Goal: Use online tool/utility: Utilize a website feature to perform a specific function

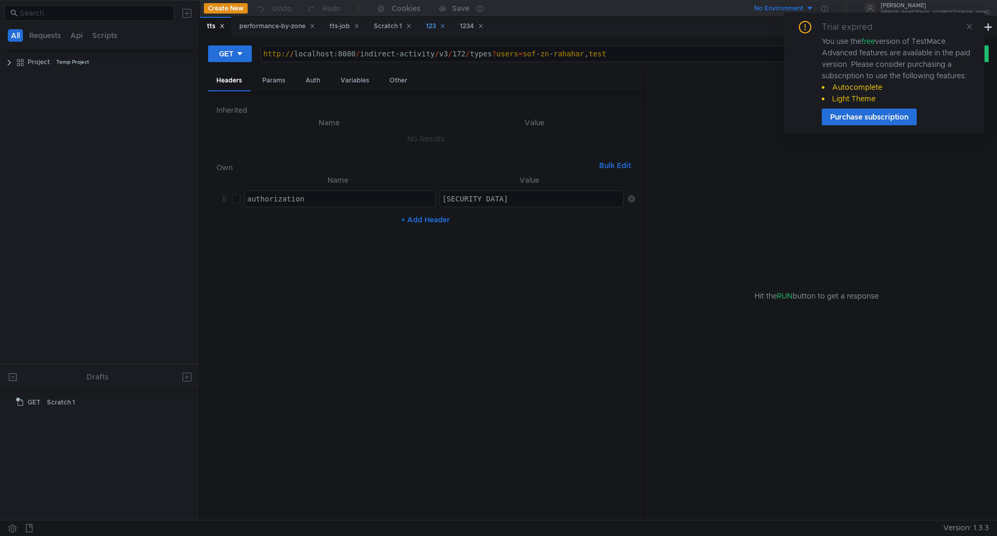
click at [434, 28] on div "123" at bounding box center [435, 26] width 19 height 11
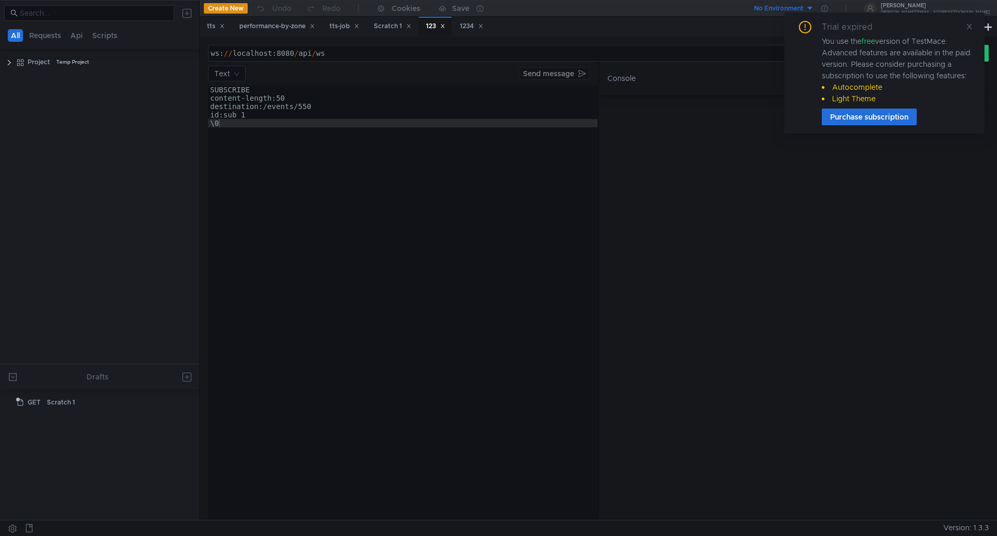
click at [327, 52] on div "ws: // localhost:8080 / api / ws" at bounding box center [552, 61] width 687 height 25
click at [330, 54] on div "ws: // localhost:8080 / api / ws / listener" at bounding box center [552, 61] width 687 height 25
click at [451, 57] on div "ws: // localhost:8080 / api / ws / sip / listener" at bounding box center [552, 61] width 687 height 25
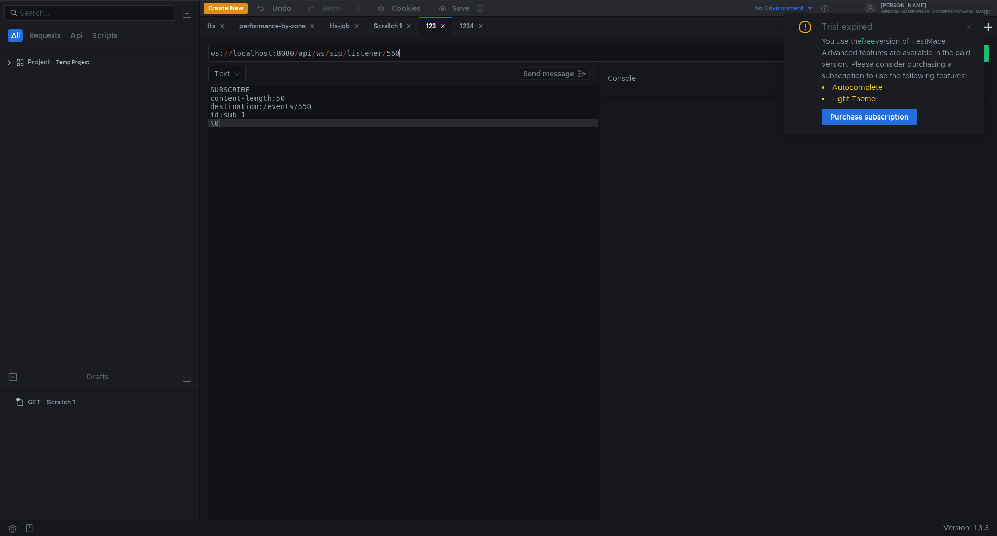
click at [967, 28] on icon at bounding box center [969, 26] width 5 height 5
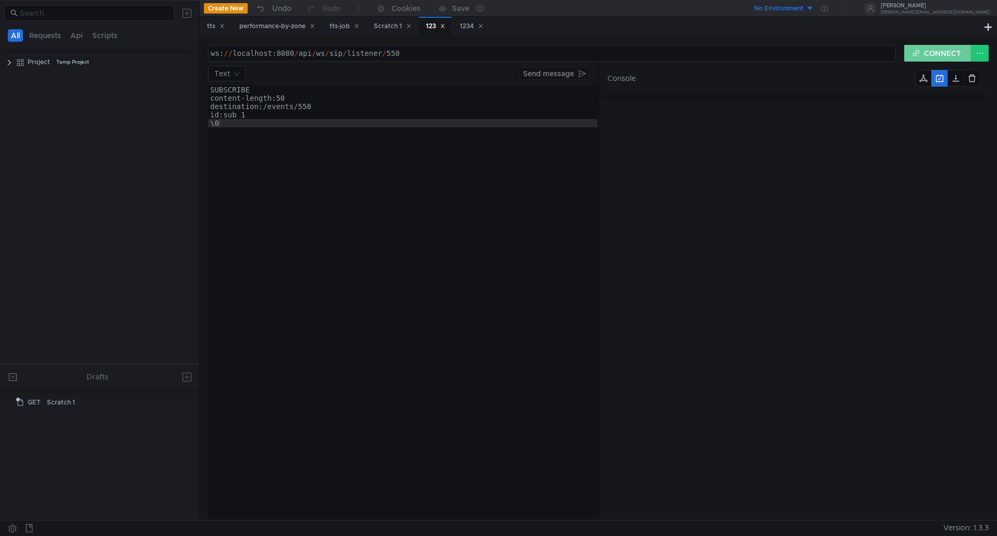
click at [941, 50] on button "CONNECT" at bounding box center [937, 53] width 67 height 17
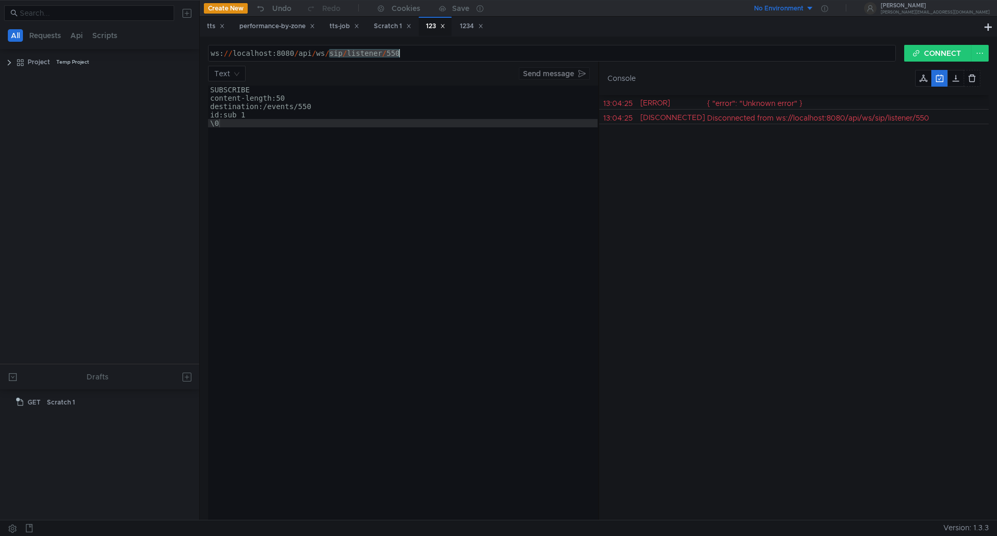
drag, startPoint x: 330, startPoint y: 56, endPoint x: 448, endPoint y: 63, distance: 118.0
click at [448, 63] on form "ws://localhost:8080/api/ws/sip/listener/550 ws: // localhost:8080 / api / ws / …" at bounding box center [598, 282] width 781 height 475
click at [934, 54] on button "CONNECT" at bounding box center [937, 53] width 67 height 17
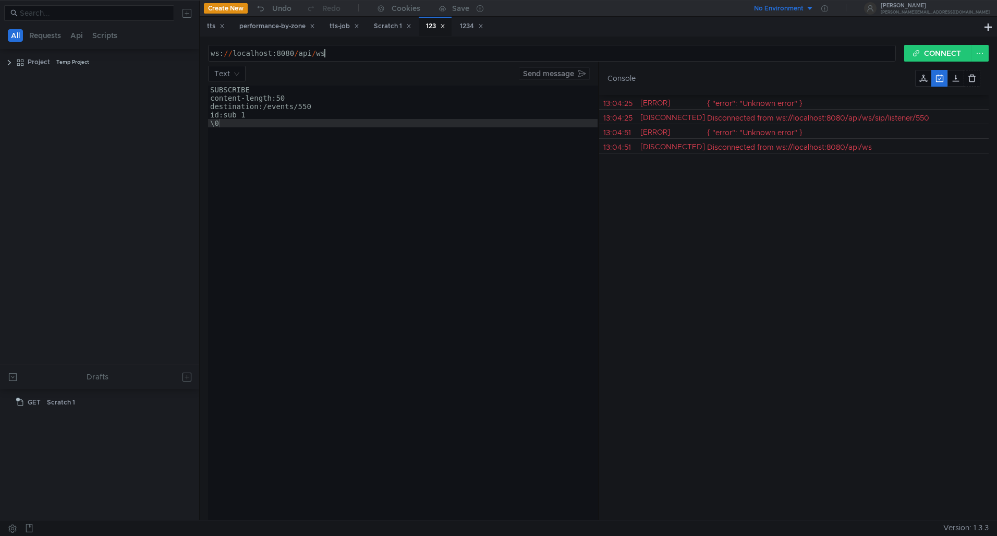
click at [339, 49] on div "ws: // localhost:8080 / api / ws" at bounding box center [552, 61] width 687 height 25
drag, startPoint x: 316, startPoint y: 56, endPoint x: 375, endPoint y: 54, distance: 59.5
click at [369, 53] on div "ws: // localhost:8080 / api / ws / 550" at bounding box center [552, 61] width 687 height 25
paste textarea "/sip/listener/{lineNumber}"
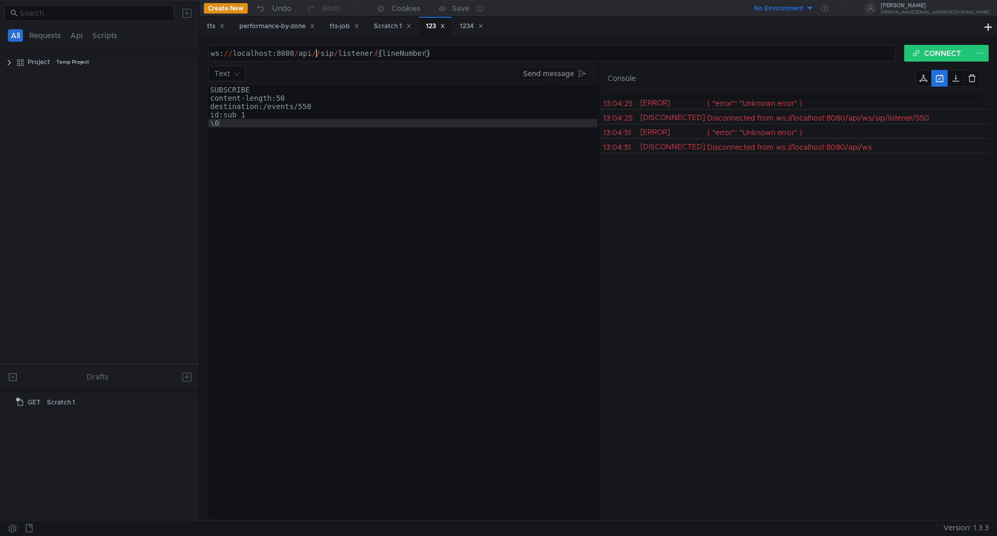
click at [317, 56] on div "ws: // localhost:8080 / api // sip / listener / {lineNumber}" at bounding box center [552, 61] width 687 height 25
drag, startPoint x: 374, startPoint y: 55, endPoint x: 471, endPoint y: 59, distance: 97.6
click at [471, 59] on div "ws: // localhost:8080 / api / sip / listener / {lineNumber}" at bounding box center [552, 61] width 687 height 25
click at [943, 49] on button "CONNECT" at bounding box center [937, 53] width 67 height 17
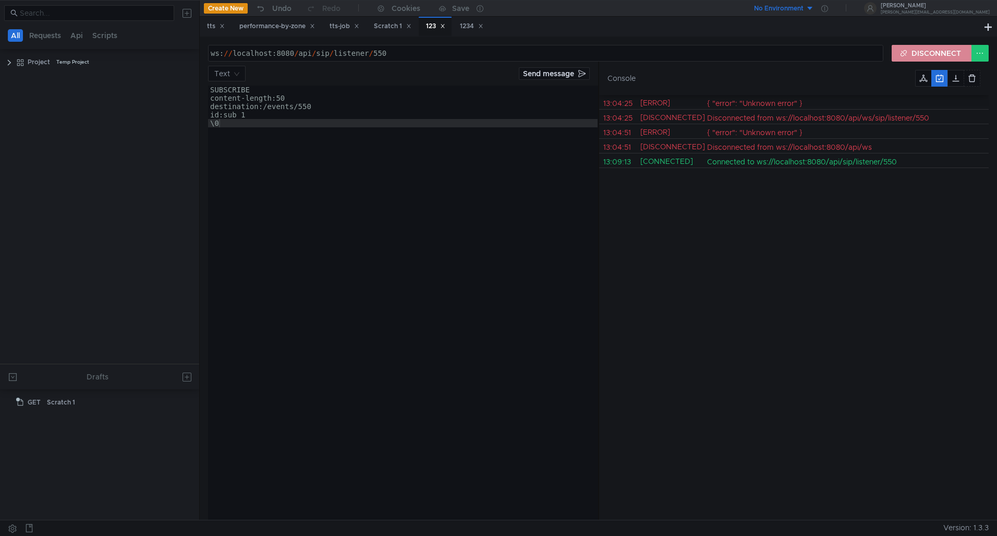
click at [920, 53] on button "DISCONNECT" at bounding box center [932, 53] width 80 height 17
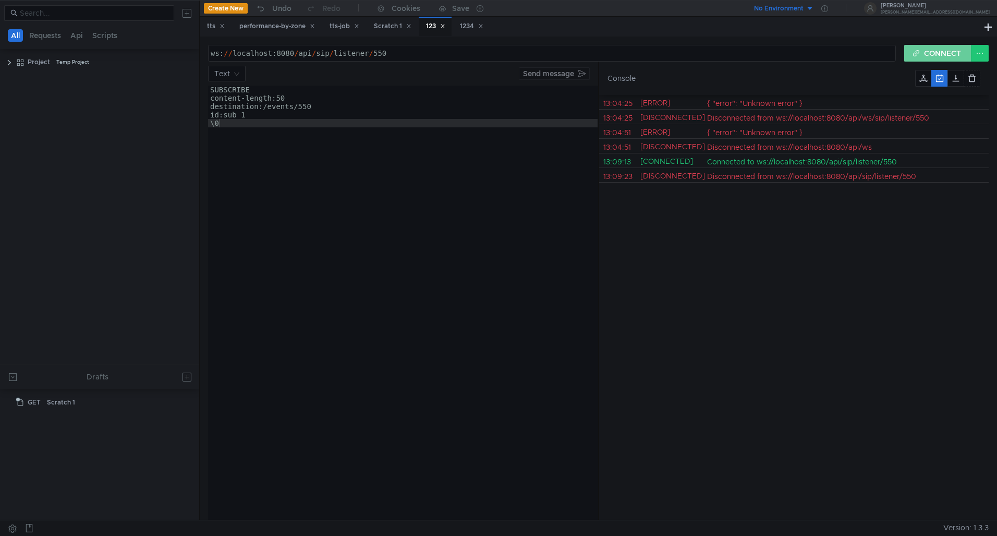
click at [919, 58] on button "CONNECT" at bounding box center [937, 53] width 67 height 17
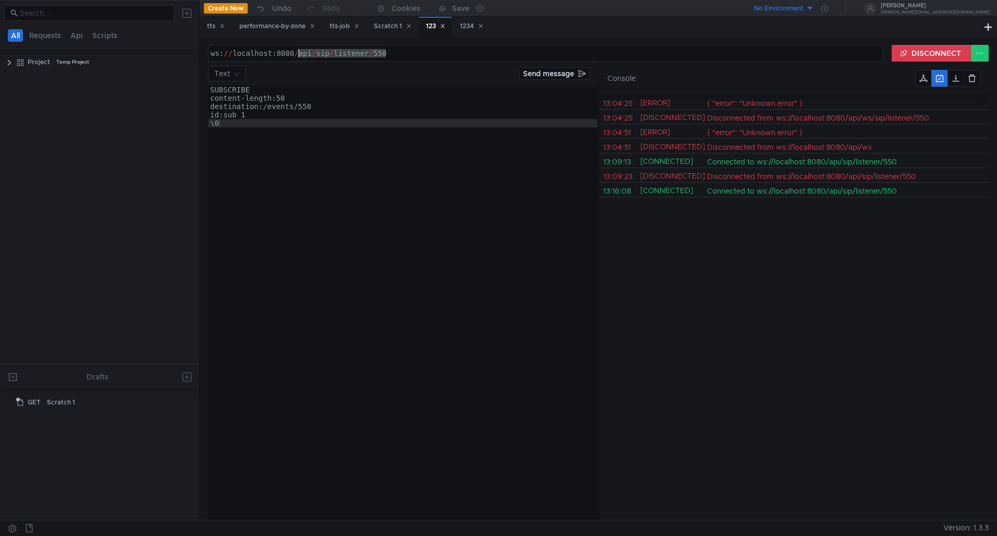
drag, startPoint x: 405, startPoint y: 55, endPoint x: 298, endPoint y: 54, distance: 107.4
click at [298, 54] on div "ws: // localhost:8080 / api / sip / listener / 550" at bounding box center [546, 61] width 675 height 25
click at [896, 48] on button "DISCONNECT" at bounding box center [932, 53] width 80 height 17
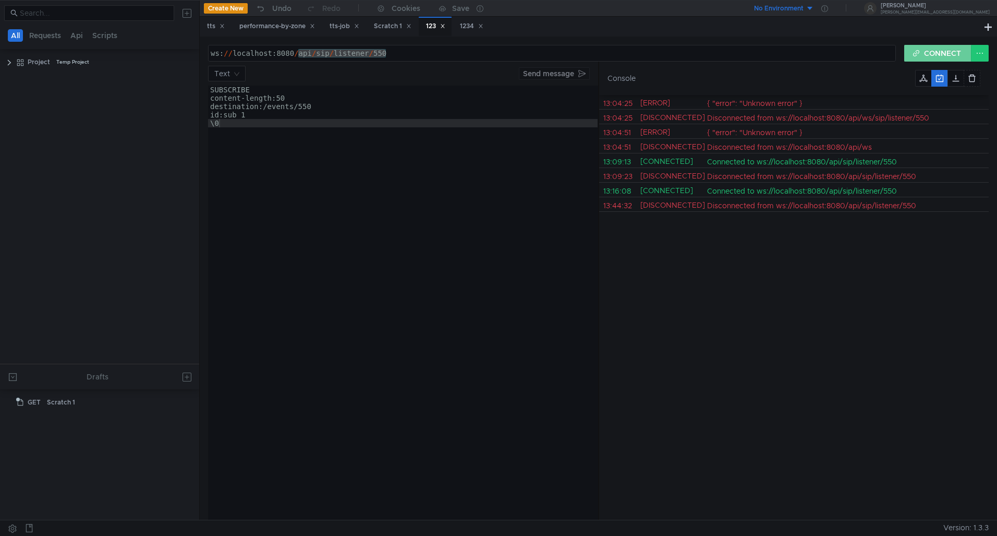
click at [925, 53] on button "CONNECT" at bounding box center [937, 53] width 67 height 17
click at [924, 44] on div "ws://localhost:8080/api/sip/listener/550 ws: // localhost:8080 / api / sip / li…" at bounding box center [598, 278] width 797 height 483
click at [921, 52] on button "DISCONNECT" at bounding box center [932, 53] width 80 height 17
click at [921, 52] on button "CONNECT" at bounding box center [937, 53] width 67 height 17
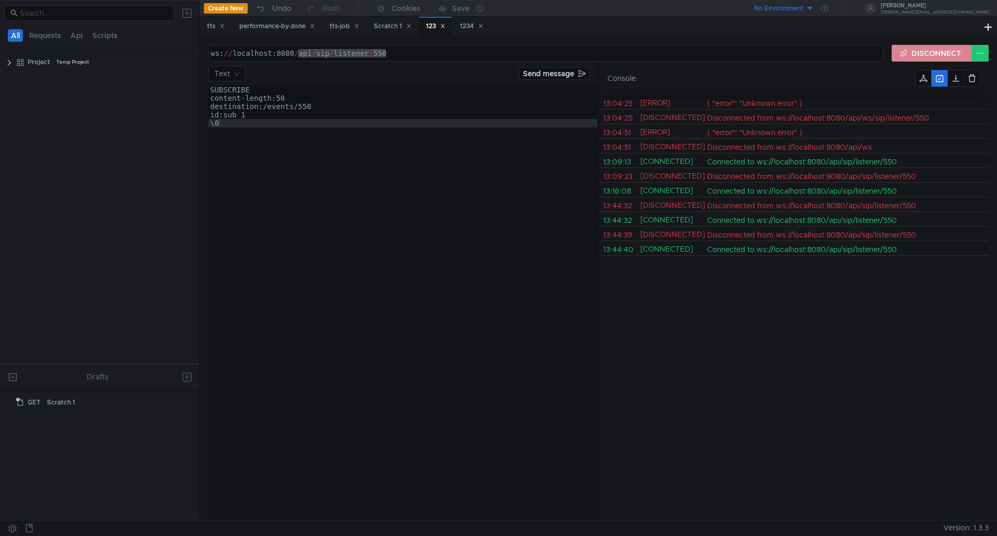
click at [921, 59] on button "DISCONNECT" at bounding box center [932, 53] width 80 height 17
click at [926, 56] on button "CONNECT" at bounding box center [937, 53] width 67 height 17
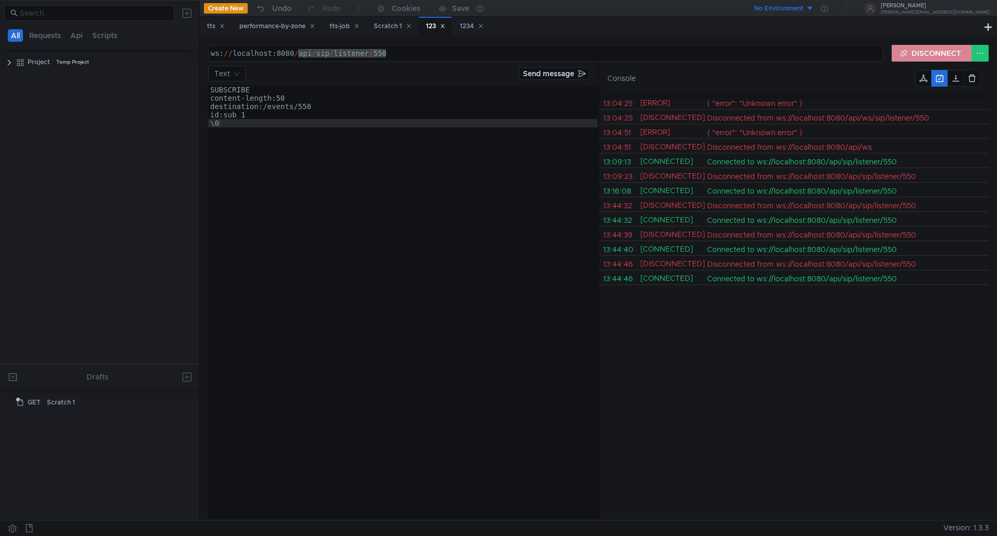
click at [945, 46] on button "DISCONNECT" at bounding box center [932, 53] width 80 height 17
click at [927, 47] on button "CONNECT" at bounding box center [937, 53] width 67 height 17
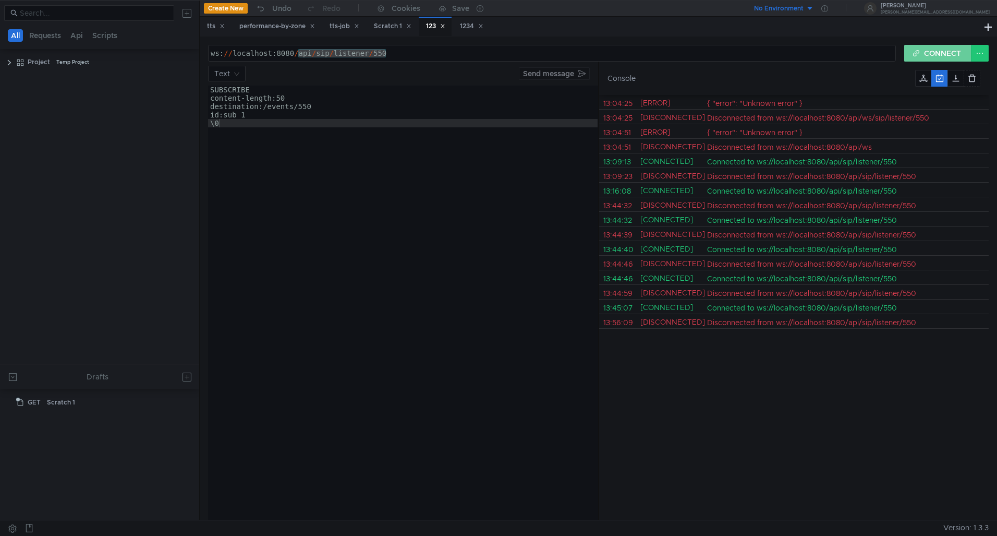
click at [922, 47] on button "CONNECT" at bounding box center [937, 53] width 67 height 17
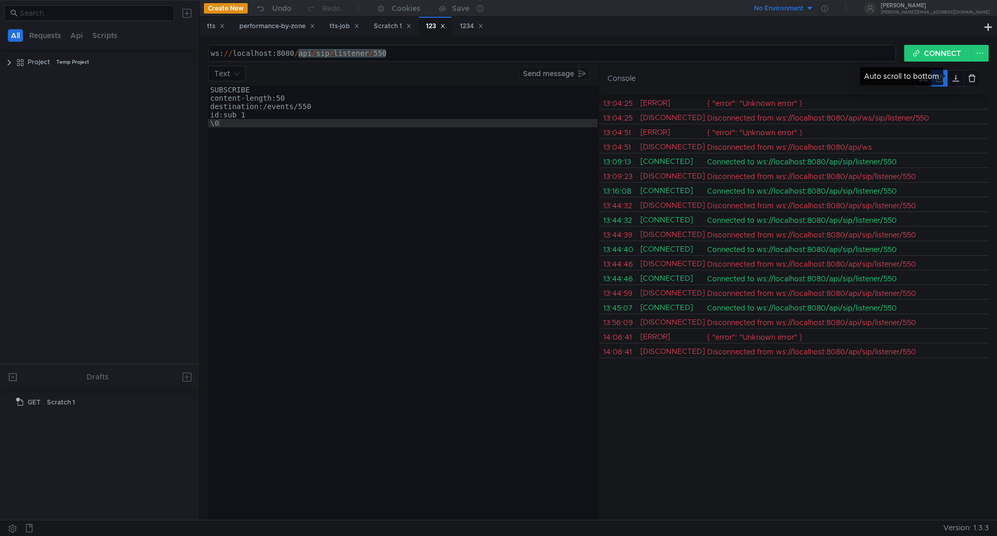
click at [946, 67] on div "Auto scroll to bottom" at bounding box center [904, 76] width 88 height 18
click at [943, 57] on button "CONNECT" at bounding box center [937, 53] width 67 height 17
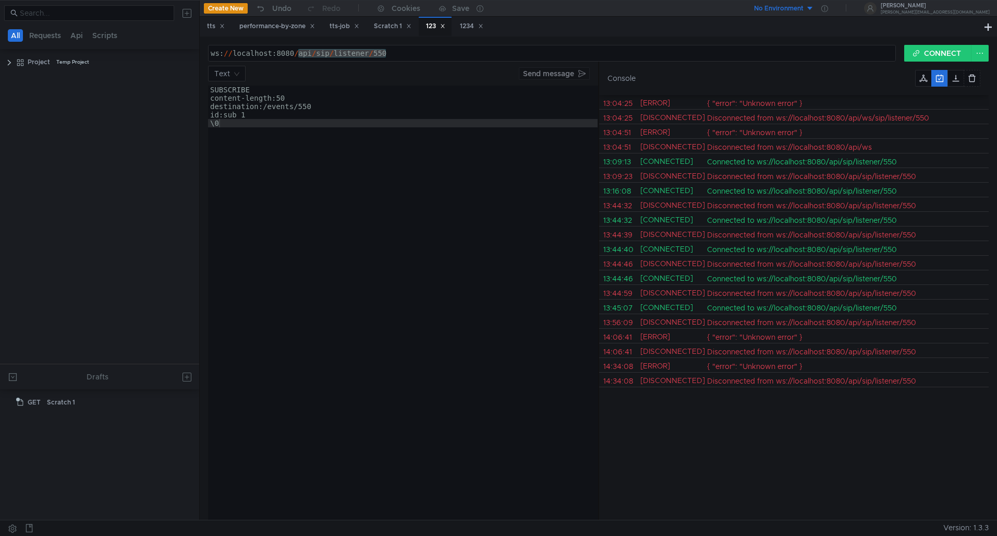
click at [412, 54] on div "ws: // localhost:8080 / api / sip / listener / 550" at bounding box center [552, 61] width 687 height 25
click at [922, 50] on button "CONNECT" at bounding box center [937, 53] width 67 height 17
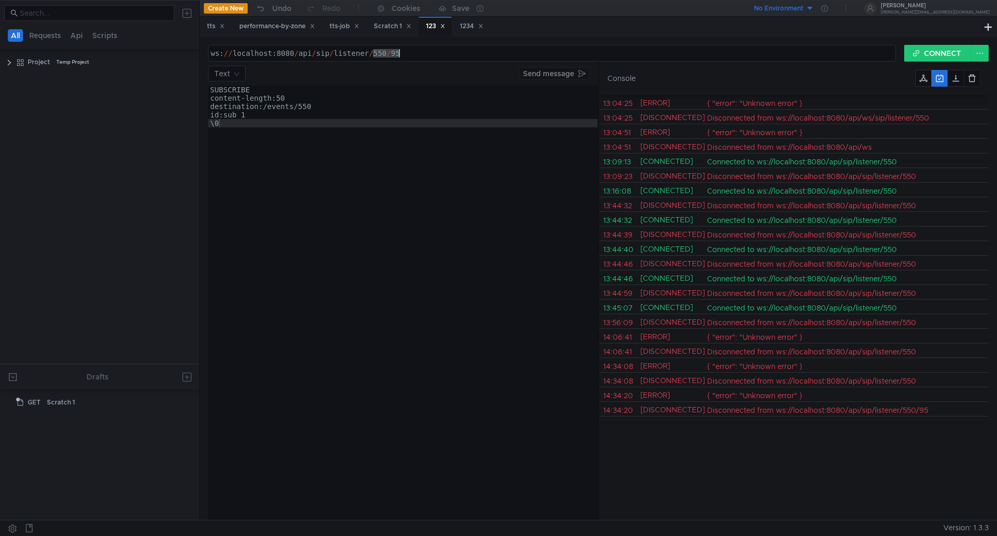
drag, startPoint x: 375, startPoint y: 53, endPoint x: 458, endPoint y: 57, distance: 83.0
click at [457, 57] on div "ws: // localhost:8080 / api / sip / listener / 550 / 95" at bounding box center [552, 61] width 687 height 25
click at [925, 54] on button "CONNECT" at bounding box center [937, 53] width 67 height 17
click at [488, 57] on div "ws: // localhost:8080 / api / sip / listener /" at bounding box center [552, 61] width 687 height 25
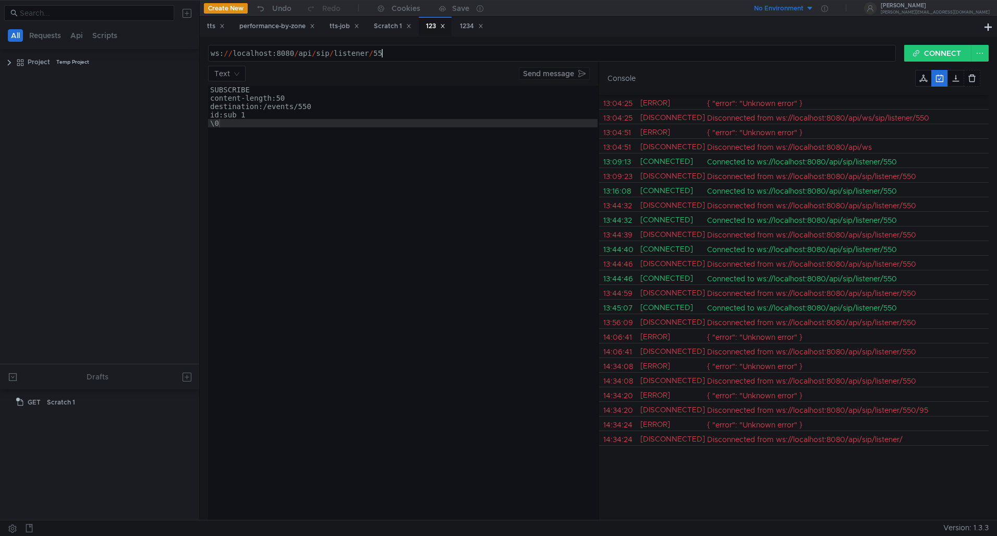
scroll to position [0, 12]
click at [372, 54] on div "ws: // localhost:8080 / api / sip / listener / 550" at bounding box center [552, 61] width 687 height 25
click at [932, 53] on button "CONNECT" at bounding box center [937, 53] width 67 height 17
drag, startPoint x: 374, startPoint y: 54, endPoint x: 497, endPoint y: 70, distance: 124.6
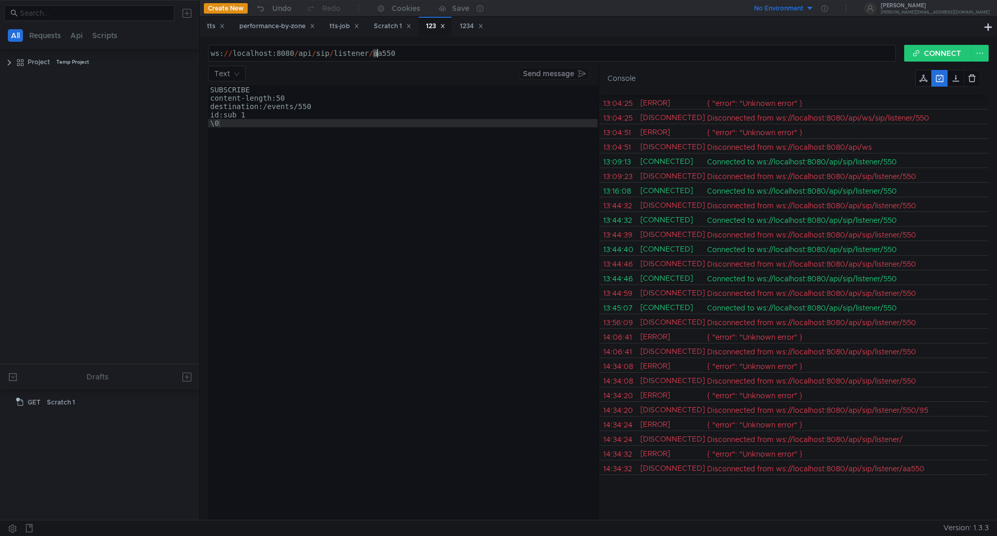
click at [481, 62] on form "ws://localhost:8080/api/sip/listener/aa550 ws: // localhost:8080 / api / sip / …" at bounding box center [598, 282] width 781 height 475
click at [940, 59] on button "CONNECT" at bounding box center [937, 53] width 67 height 17
click at [429, 48] on div "ws: // localhost:8080 / api / sip / listener /" at bounding box center [552, 53] width 687 height 16
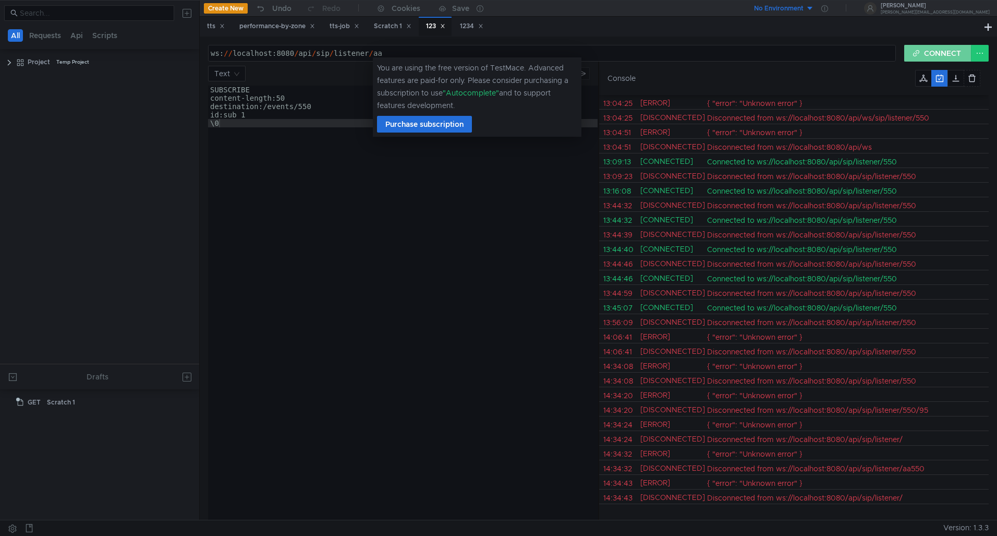
click at [945, 52] on button "CONNECT" at bounding box center [937, 53] width 67 height 17
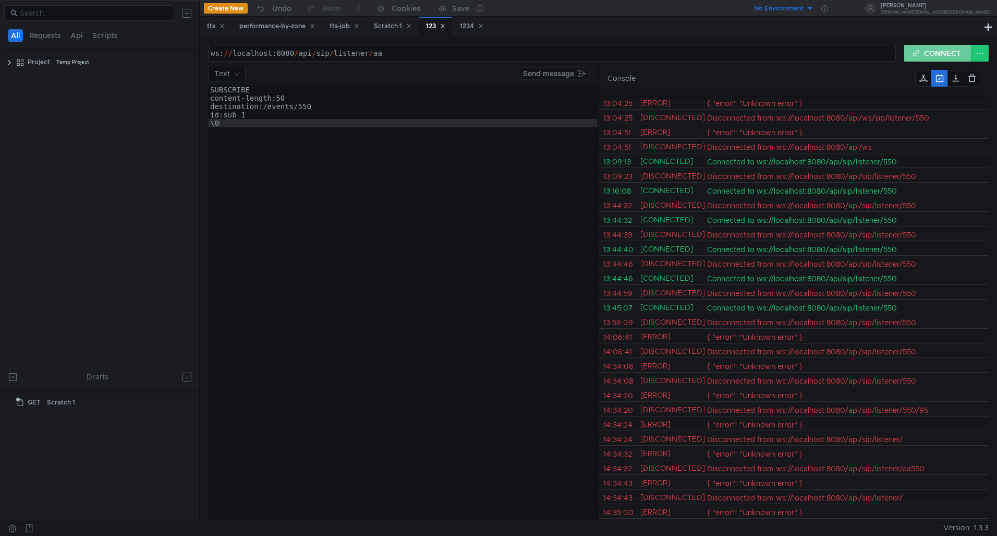
click at [950, 57] on button "CONNECT" at bounding box center [937, 53] width 67 height 17
click at [927, 51] on button "CONNECT" at bounding box center [937, 53] width 67 height 17
click at [924, 55] on button "CONNECT" at bounding box center [937, 53] width 67 height 17
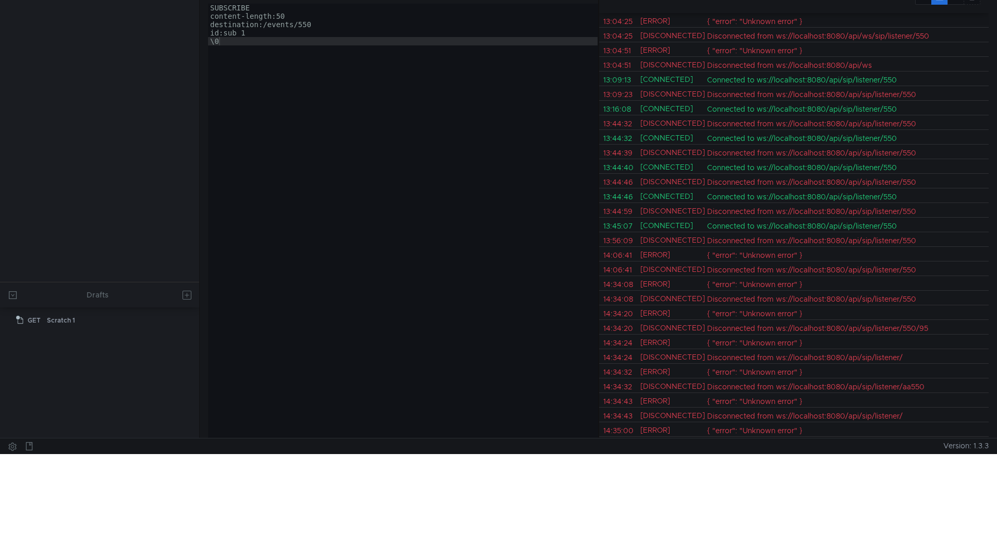
scroll to position [0, 0]
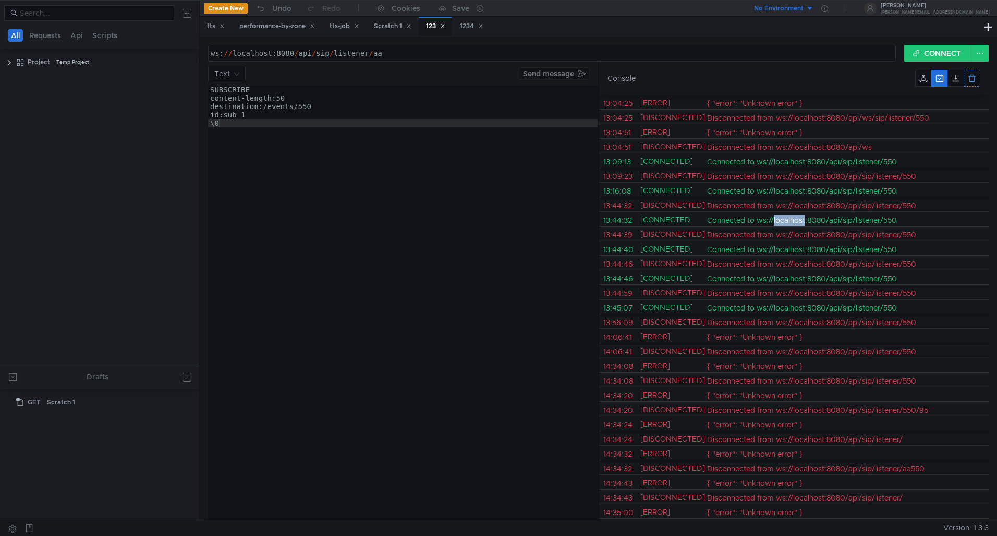
click at [970, 71] on button at bounding box center [972, 78] width 17 height 17
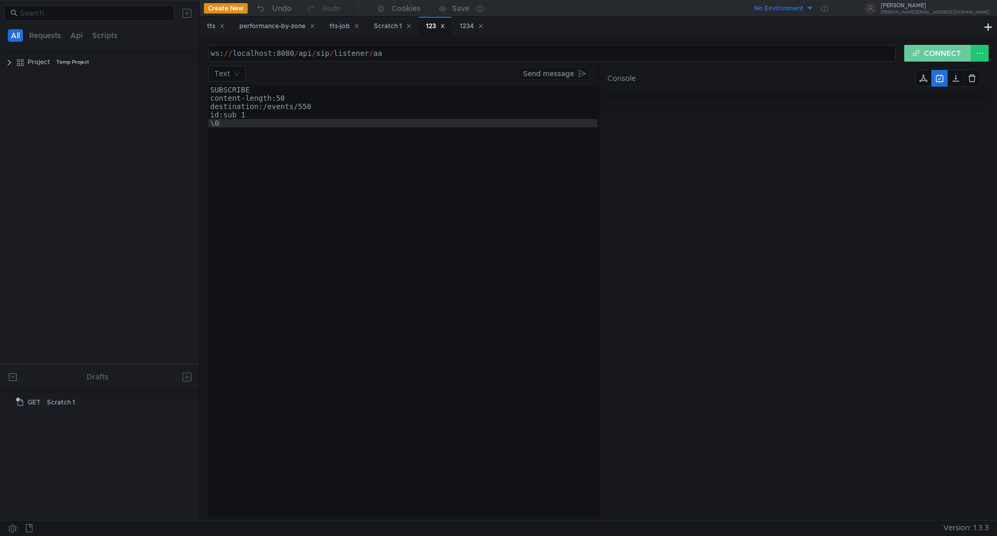
click at [950, 54] on button "CONNECT" at bounding box center [937, 53] width 67 height 17
click at [954, 55] on button "CONNECT" at bounding box center [937, 53] width 67 height 17
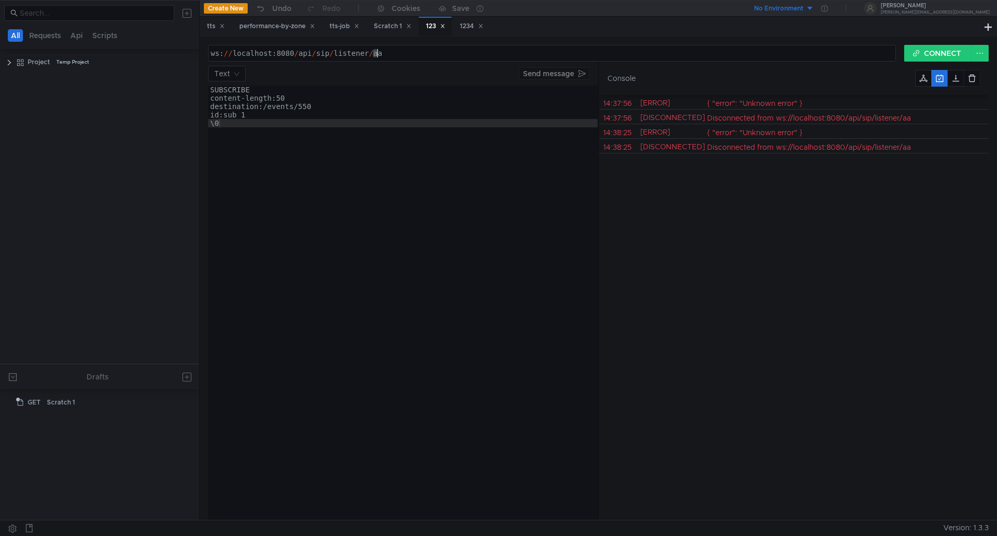
drag, startPoint x: 374, startPoint y: 55, endPoint x: 407, endPoint y: 56, distance: 32.9
click at [405, 56] on div "ws: // localhost:8080 / api / sip / listener / aa" at bounding box center [552, 61] width 687 height 25
click at [945, 48] on button "CONNECT" at bounding box center [937, 53] width 67 height 17
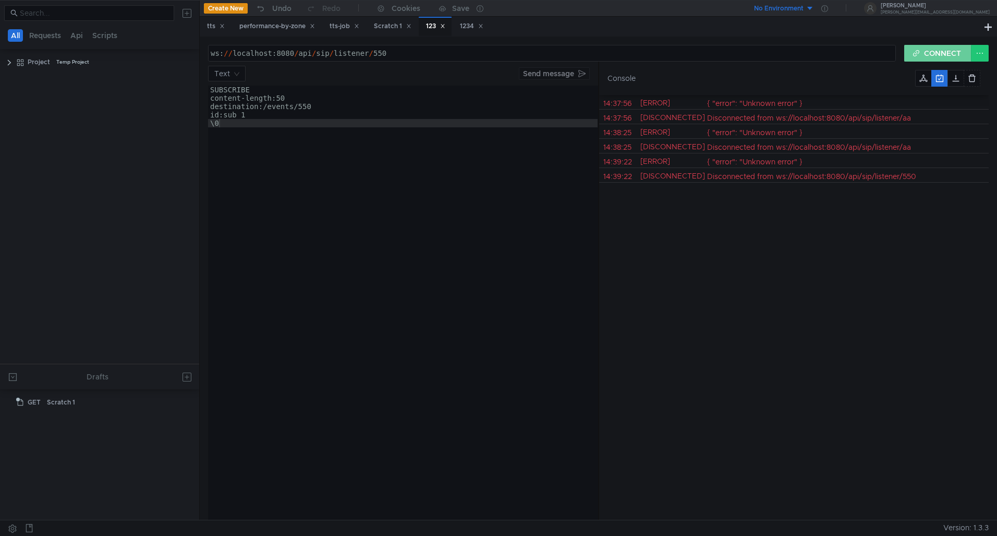
click at [924, 59] on button "CONNECT" at bounding box center [937, 53] width 67 height 17
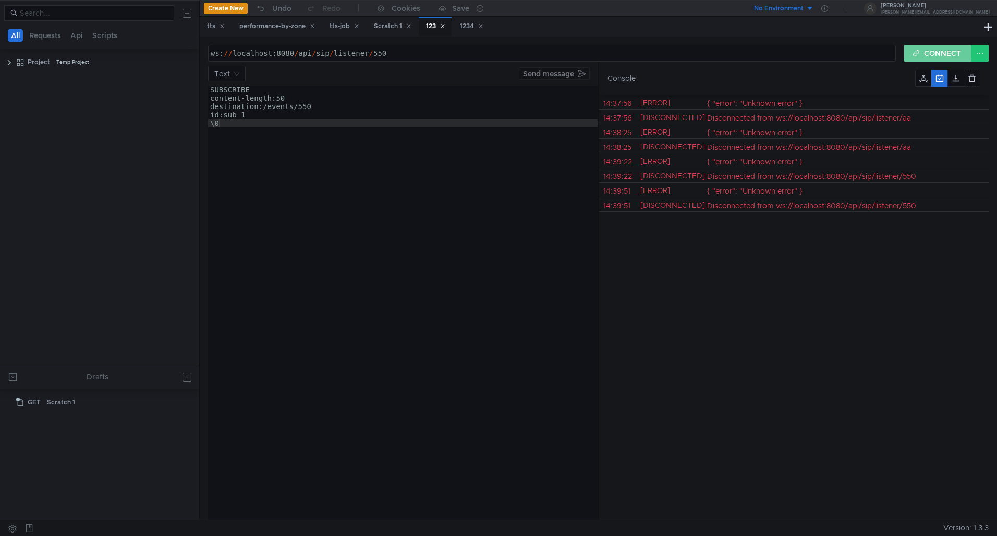
click at [937, 58] on button "CONNECT" at bounding box center [937, 53] width 67 height 17
click at [926, 57] on button "CONNECT" at bounding box center [937, 53] width 67 height 17
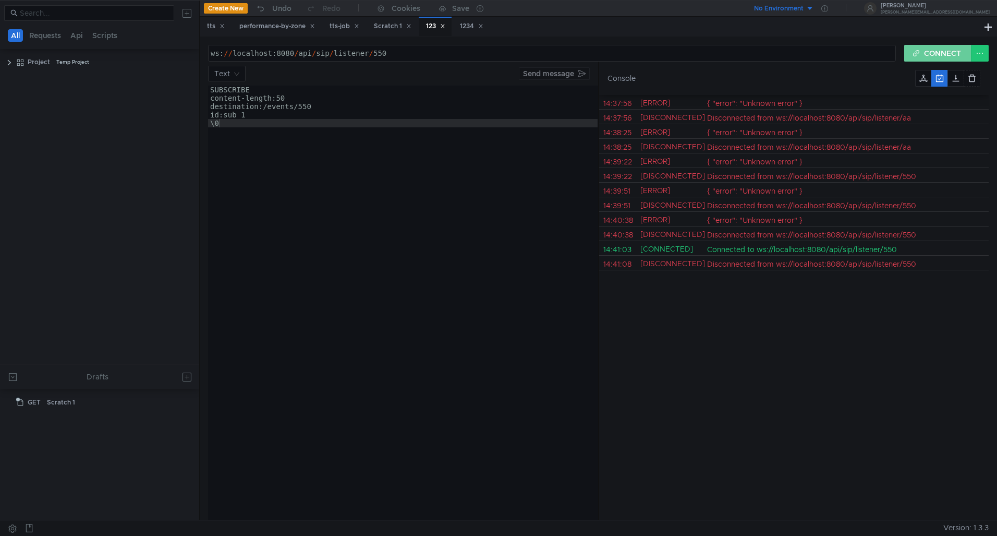
click at [933, 59] on button "CONNECT" at bounding box center [937, 53] width 67 height 17
click at [953, 59] on button "CONNECT" at bounding box center [937, 53] width 67 height 17
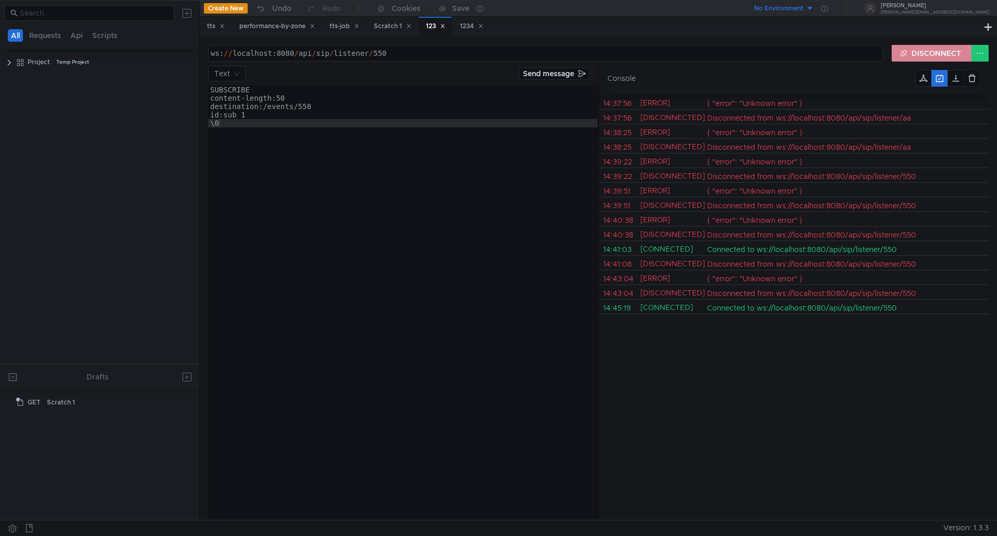
click at [914, 55] on button "DISCONNECT" at bounding box center [932, 53] width 80 height 17
click at [396, 51] on div "ws: // localhost:8080 / api / sip / listener / 550" at bounding box center [552, 61] width 687 height 25
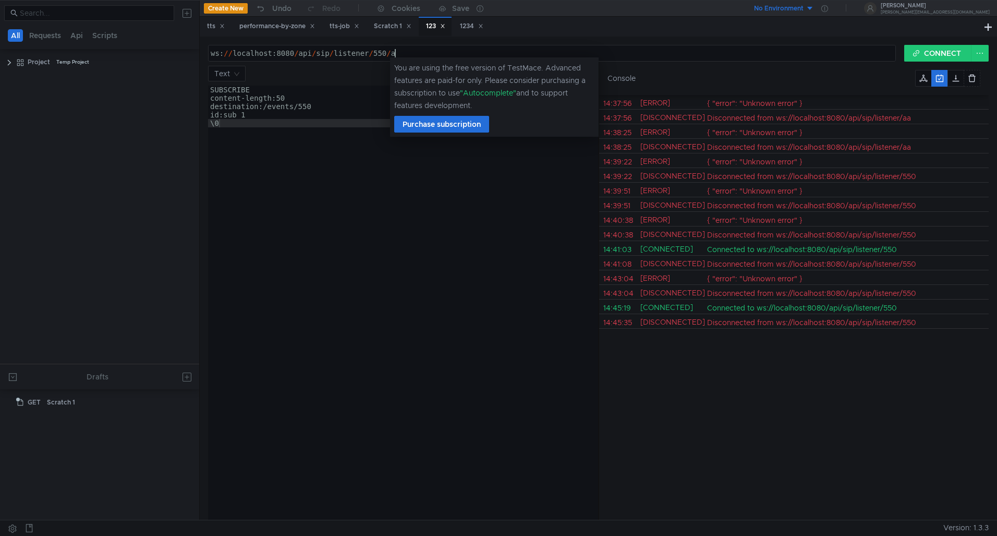
scroll to position [0, 13]
click at [936, 55] on button "CONNECT" at bounding box center [937, 53] width 67 height 17
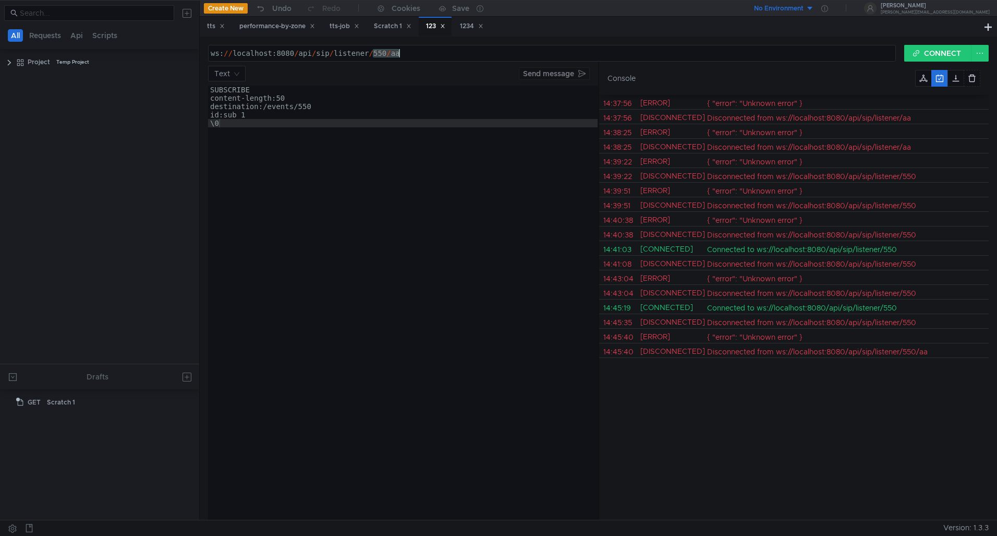
drag, startPoint x: 374, startPoint y: 56, endPoint x: 402, endPoint y: 55, distance: 27.1
click at [402, 55] on div "ws: // localhost:8080 / api / sip / listener / 550 / aa" at bounding box center [552, 61] width 687 height 25
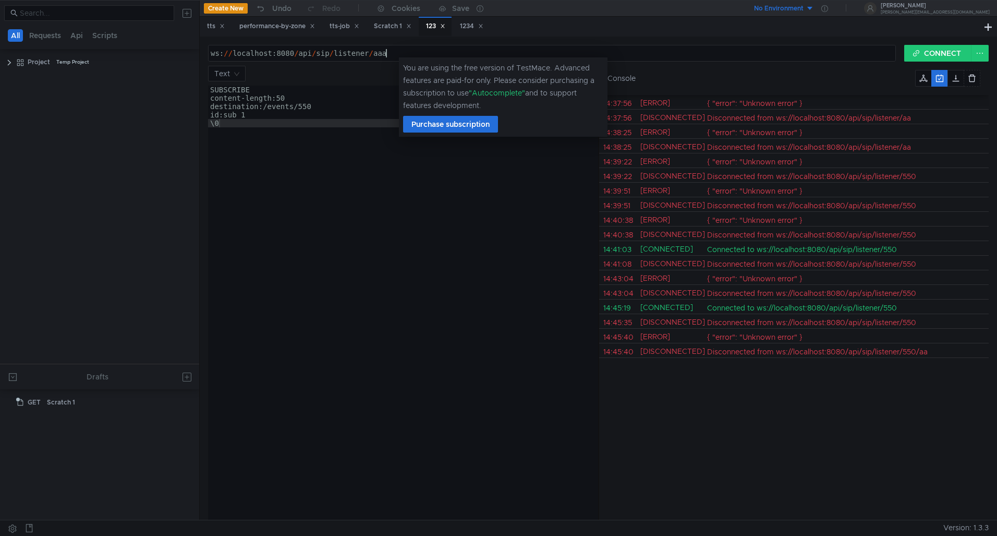
scroll to position [0, 12]
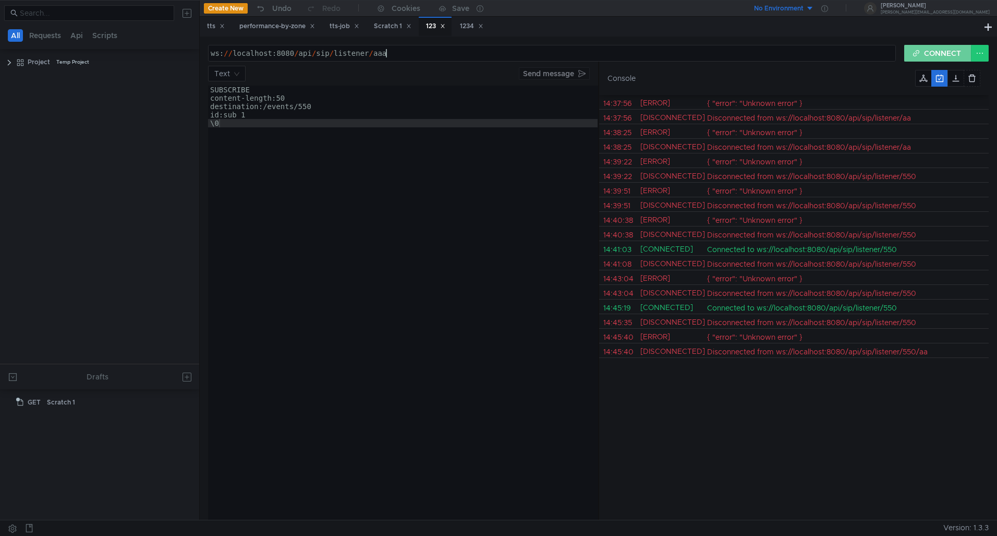
click at [943, 45] on button "CONNECT" at bounding box center [937, 53] width 67 height 17
drag, startPoint x: 374, startPoint y: 52, endPoint x: 415, endPoint y: 52, distance: 40.2
click at [415, 52] on div "ws: // localhost:8080 / api / sip / listener / aaa" at bounding box center [546, 61] width 675 height 25
type textarea "ws://localhost:8080/api/sip/listener/"
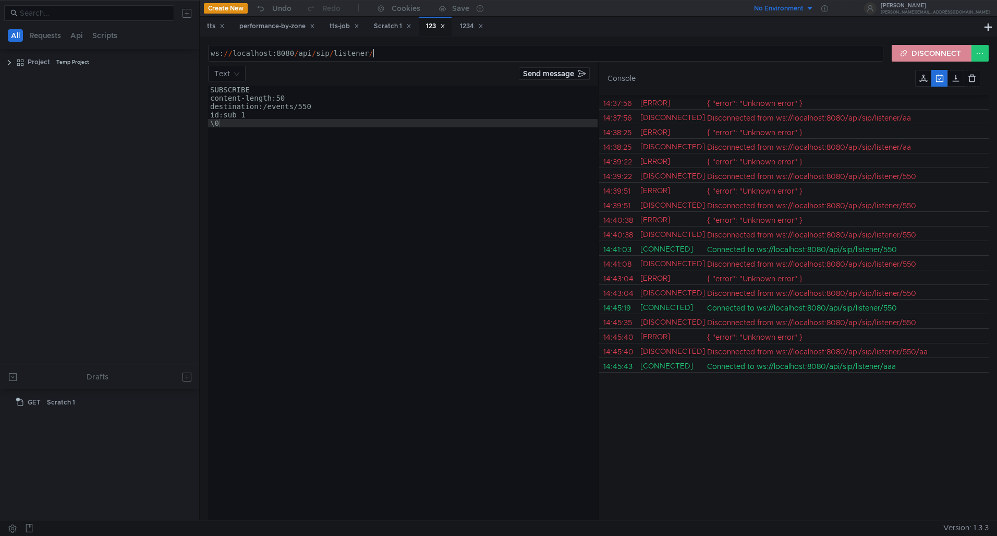
click at [942, 58] on button "DISCONNECT" at bounding box center [932, 53] width 80 height 17
